Goal: Subscribe to service/newsletter

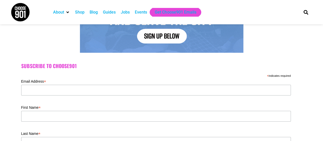
scroll to position [102, 0]
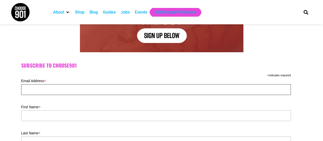
click at [64, 91] on input "Email Address *" at bounding box center [155, 89] width 269 height 11
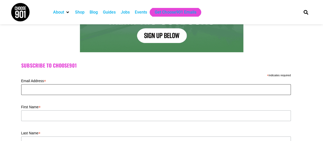
type input "marcellina@theworkscdc.org"
type input "andrew"
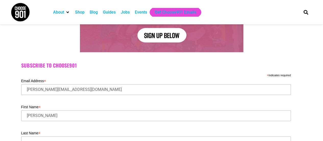
type input "chatman"
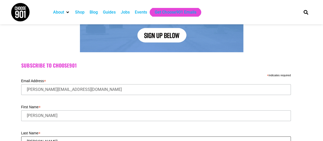
type input "38105"
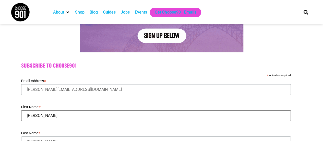
click at [63, 115] on input "andrew" at bounding box center [155, 115] width 269 height 11
type input "a"
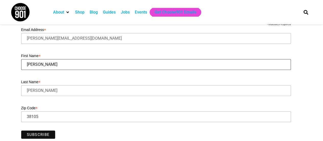
scroll to position [179, 0]
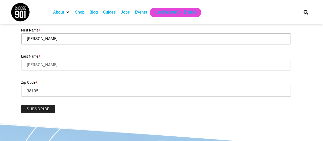
type input "Marcellina"
click at [48, 111] on input "Subscribe" at bounding box center [38, 109] width 34 height 8
click at [42, 108] on input "Subscribe" at bounding box center [38, 109] width 34 height 8
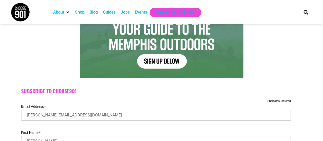
scroll to position [0, 0]
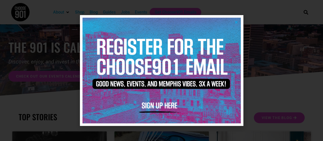
click at [169, 105] on img at bounding box center [161, 70] width 158 height 105
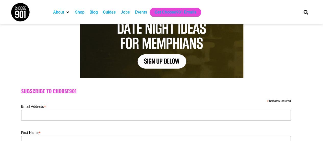
scroll to position [102, 0]
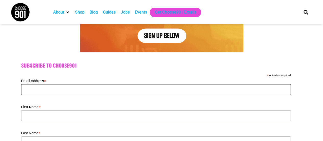
click at [89, 90] on input "Email Address *" at bounding box center [155, 89] width 269 height 11
type input "marcellina@theworkscdc.org"
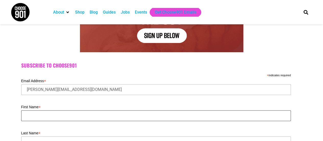
type input "andrew"
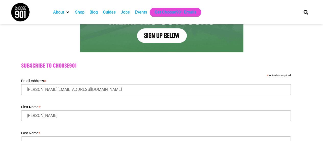
type input "chatman"
type input "38105"
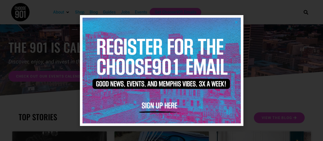
click at [237, 21] on icon "Close" at bounding box center [236, 22] width 4 height 4
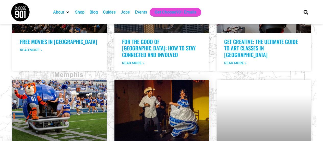
scroll to position [944, 0]
